Goal: Task Accomplishment & Management: Manage account settings

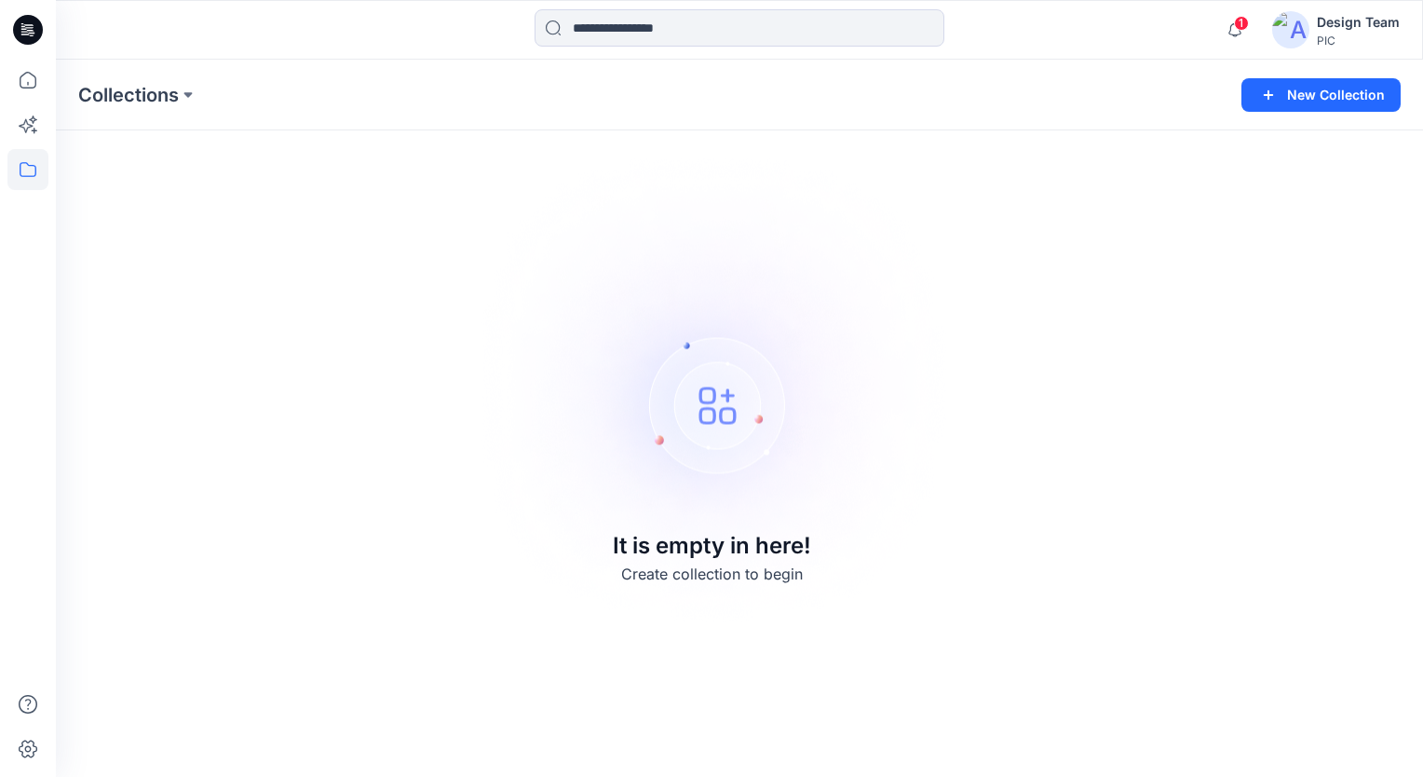
click at [1367, 22] on div "Design Team" at bounding box center [1358, 22] width 83 height 22
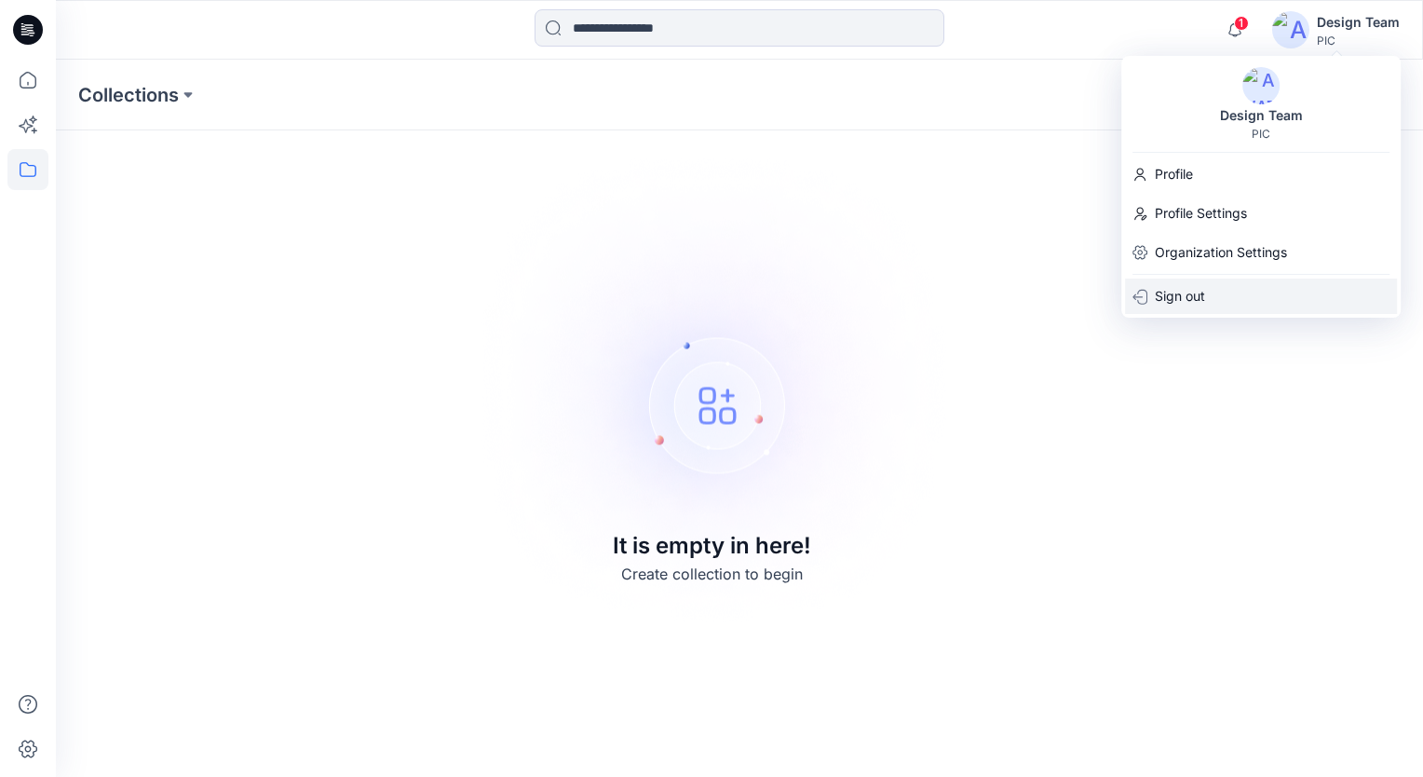
click at [1236, 296] on div "Sign out" at bounding box center [1261, 295] width 272 height 35
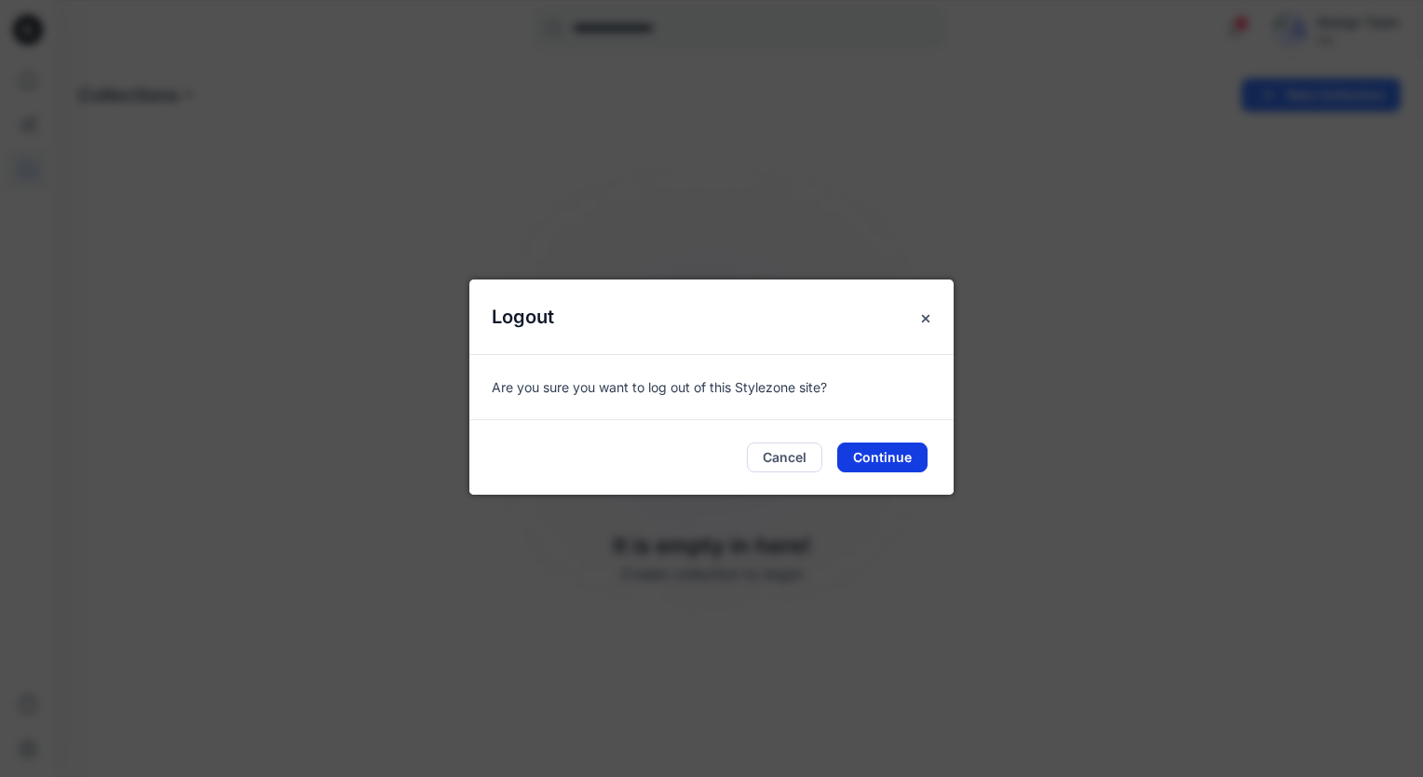
click at [877, 452] on button "Continue" at bounding box center [882, 457] width 90 height 30
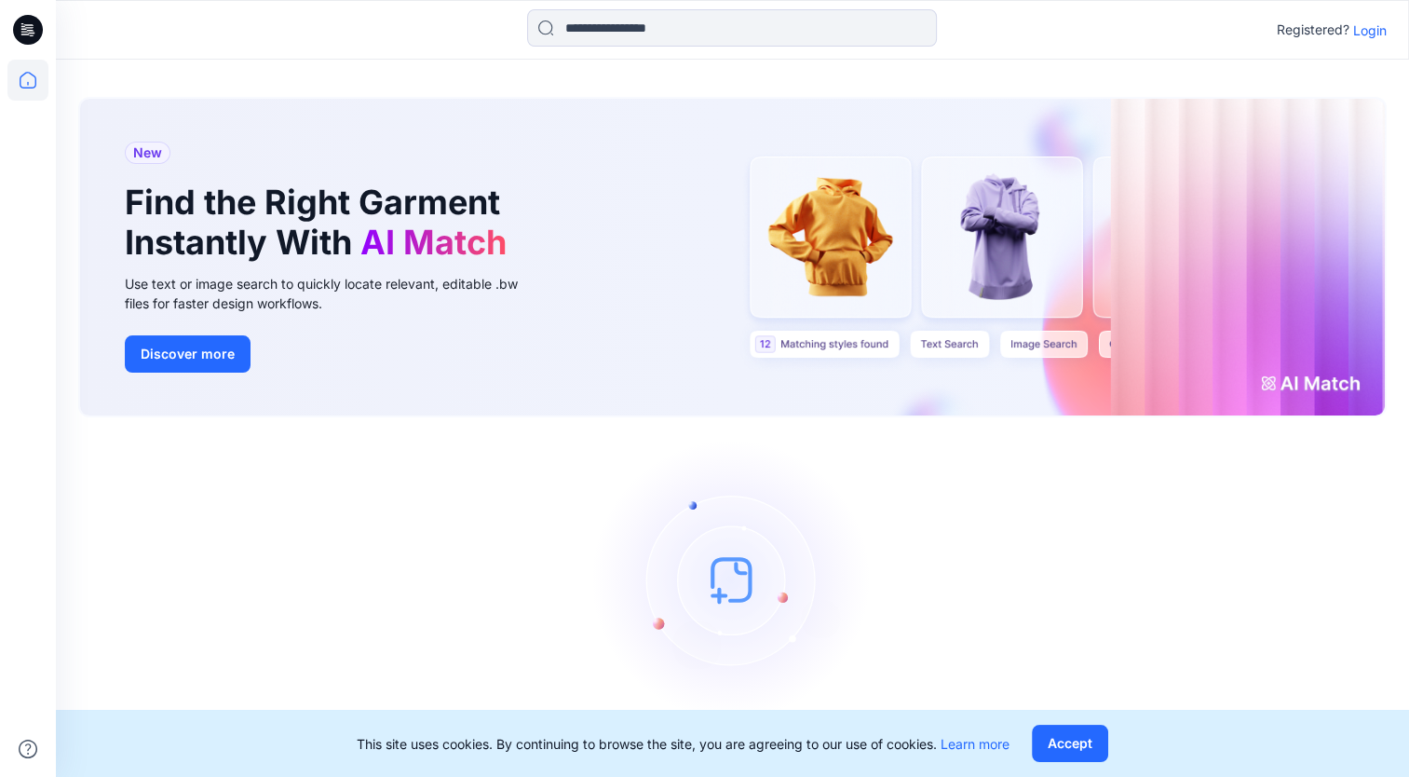
click at [1362, 38] on p "Login" at bounding box center [1370, 30] width 34 height 20
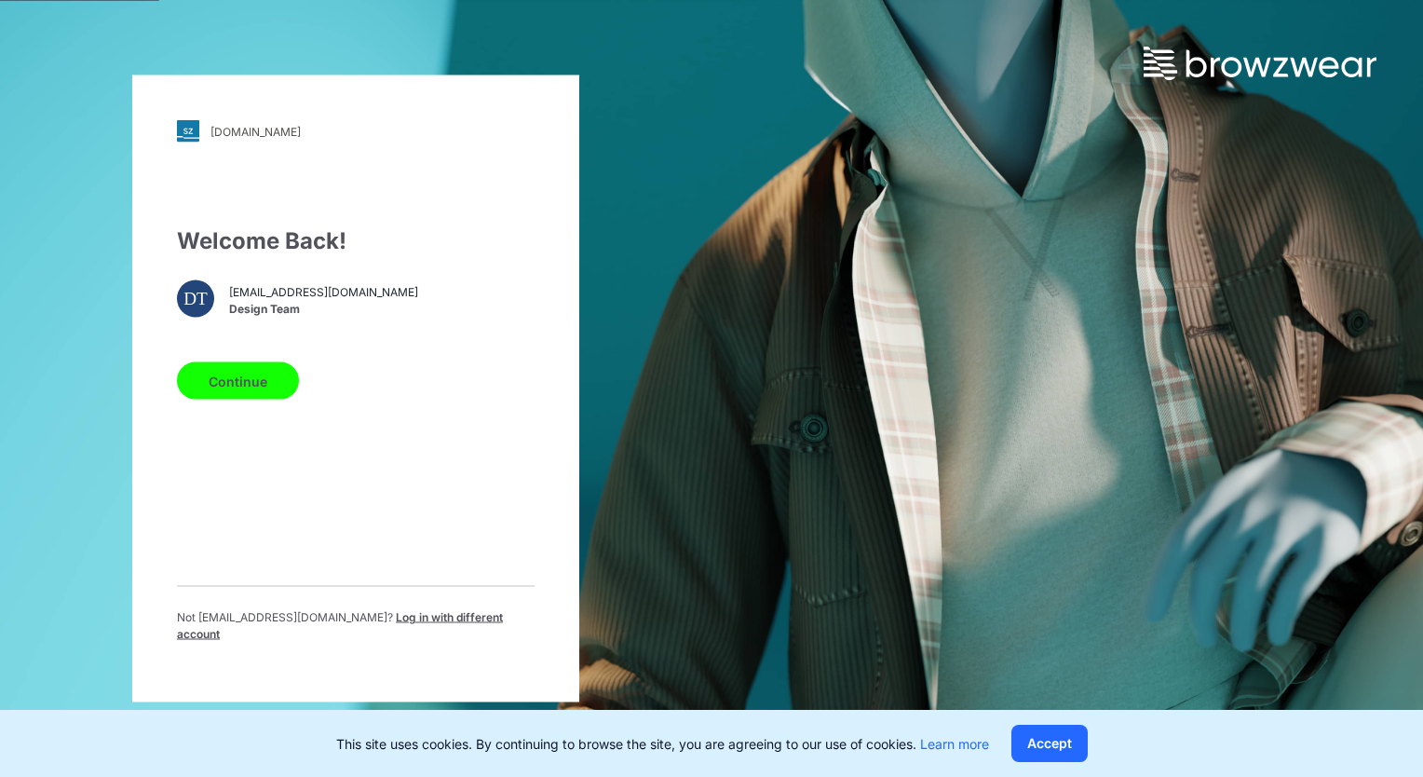
click at [258, 389] on button "Continue" at bounding box center [238, 380] width 122 height 37
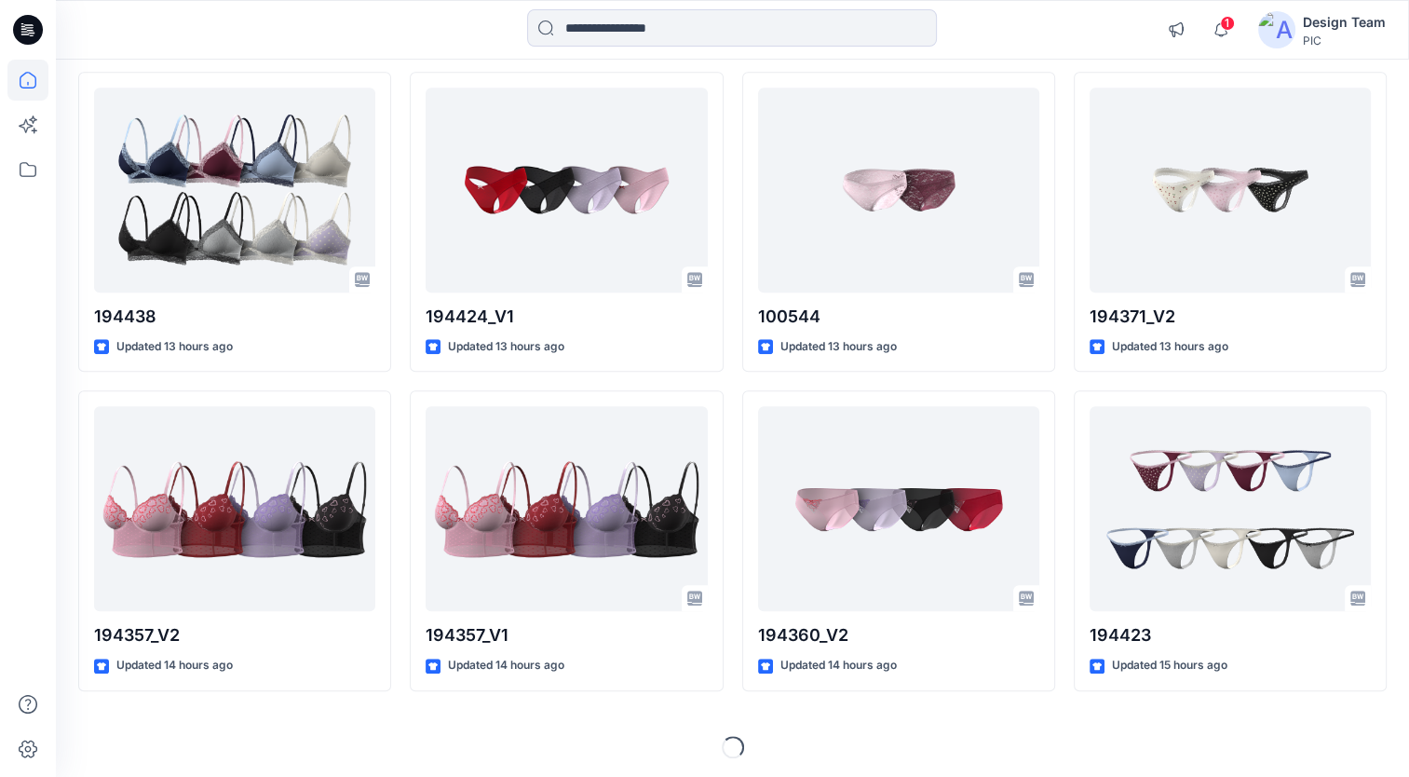
scroll to position [1466, 0]
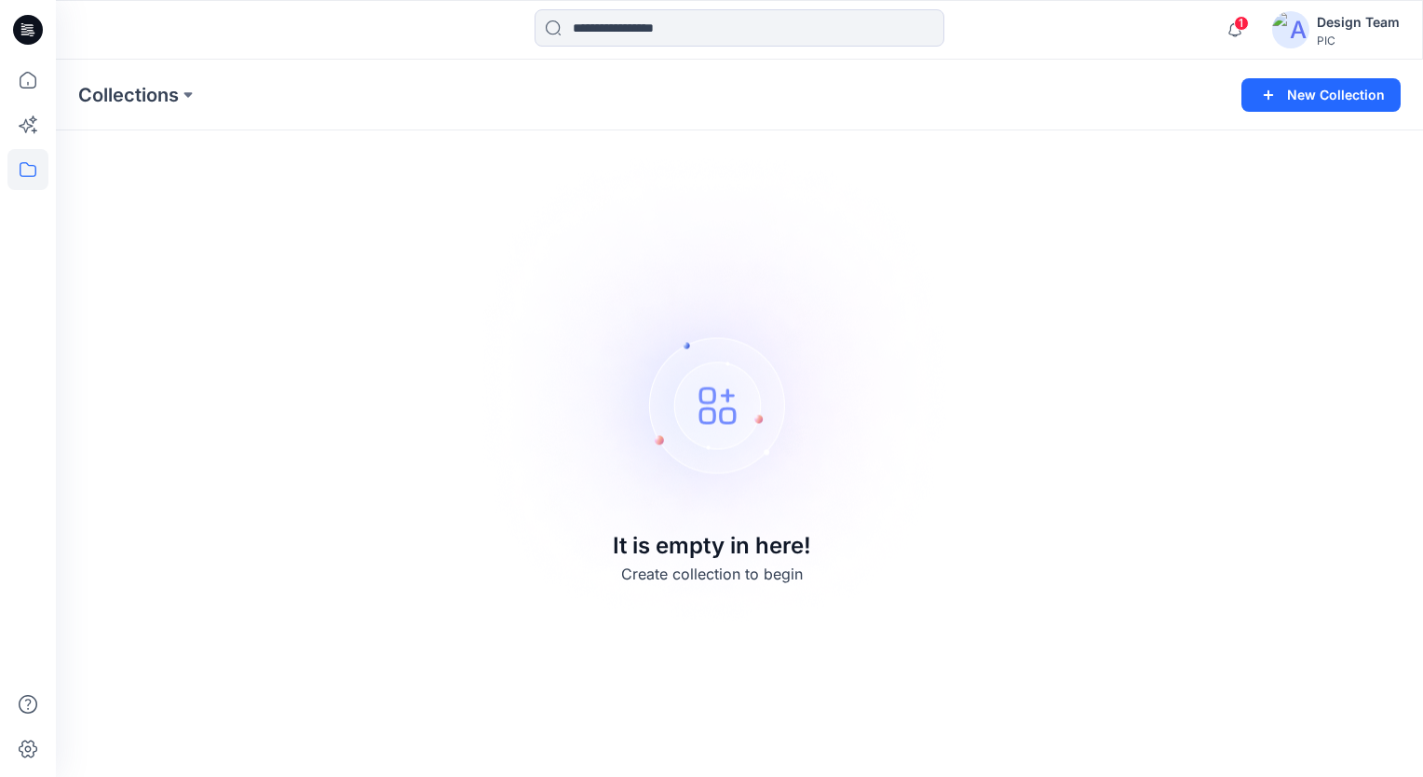
click at [1398, 22] on div "Design Team" at bounding box center [1358, 22] width 83 height 22
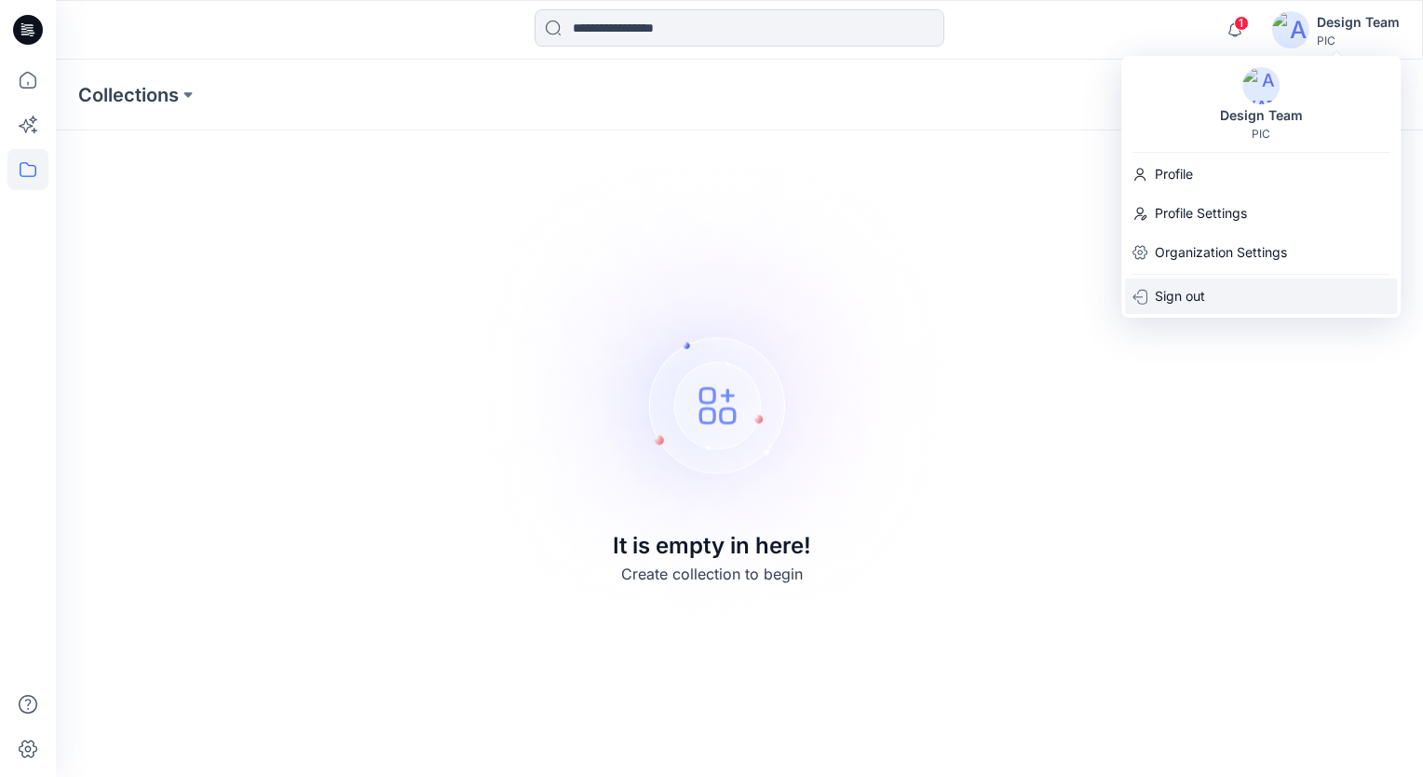
click at [1179, 300] on p "Sign out" at bounding box center [1180, 295] width 50 height 35
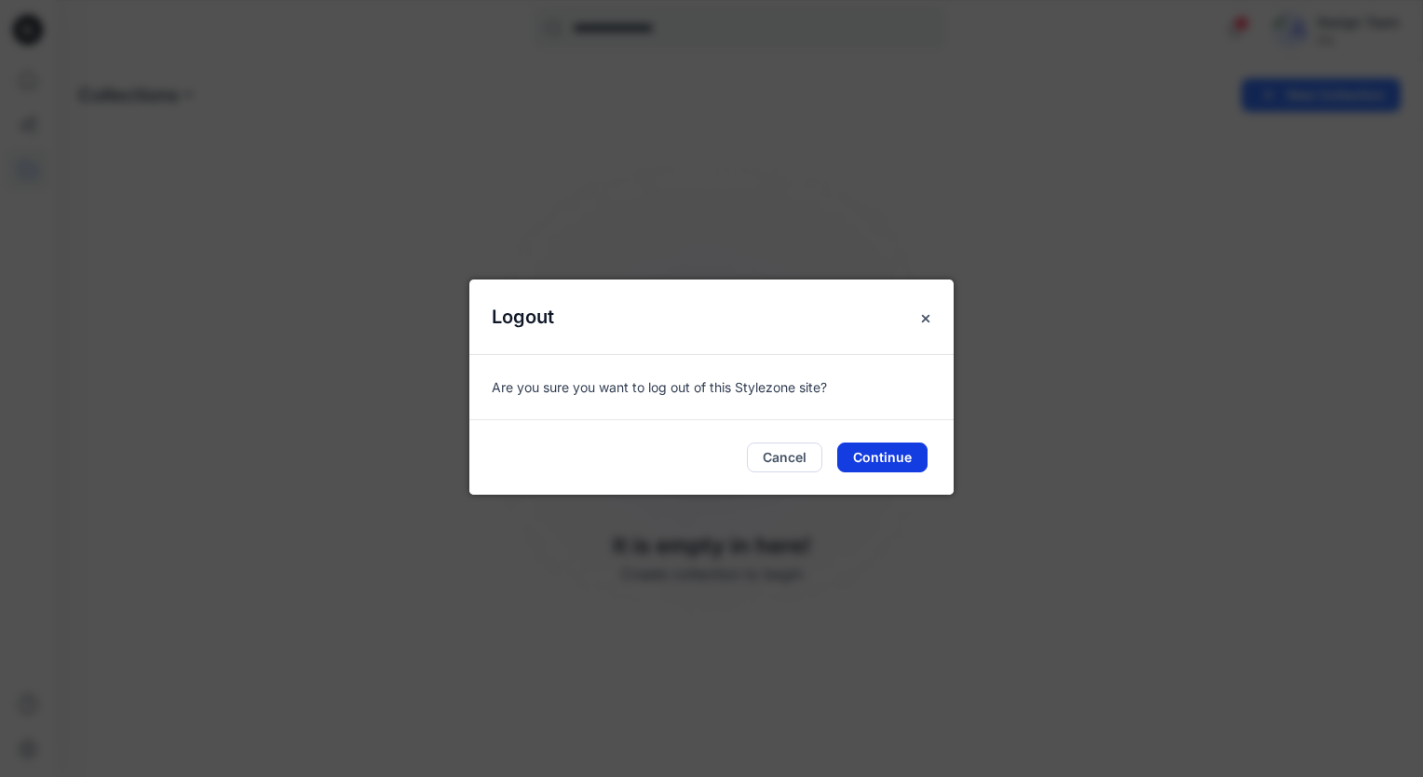
click at [869, 444] on button "Continue" at bounding box center [882, 457] width 90 height 30
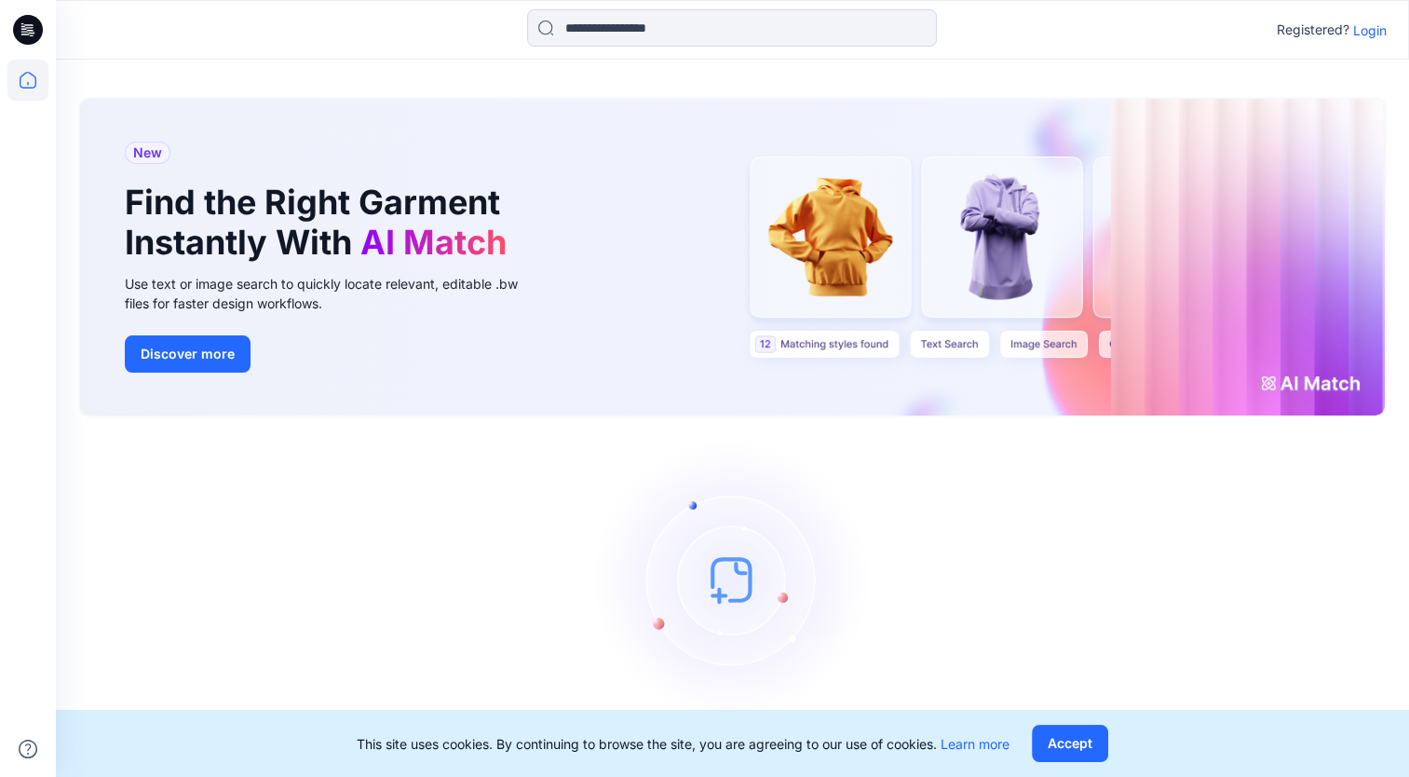
click at [1357, 30] on p "Login" at bounding box center [1370, 30] width 34 height 20
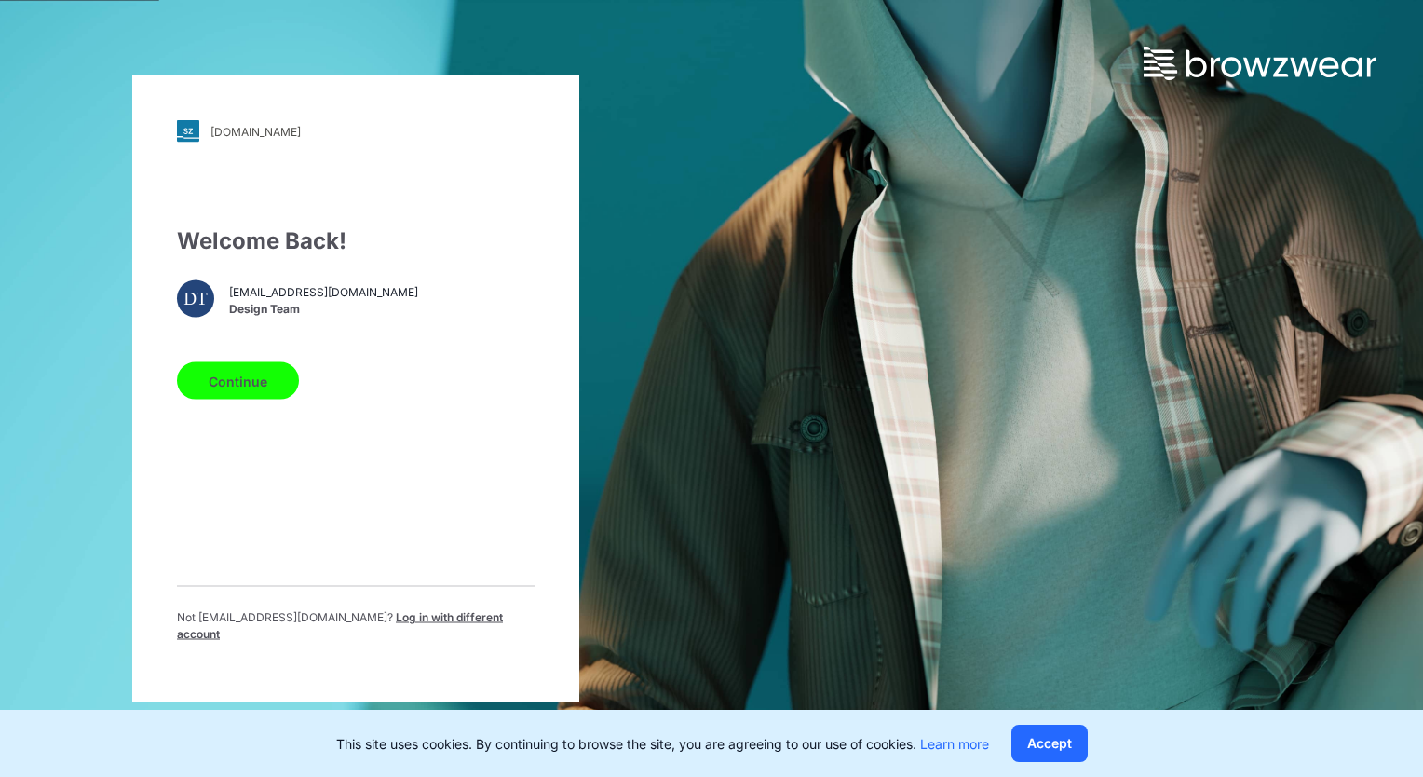
click at [247, 379] on button "Continue" at bounding box center [238, 380] width 122 height 37
